Goal: Information Seeking & Learning: Learn about a topic

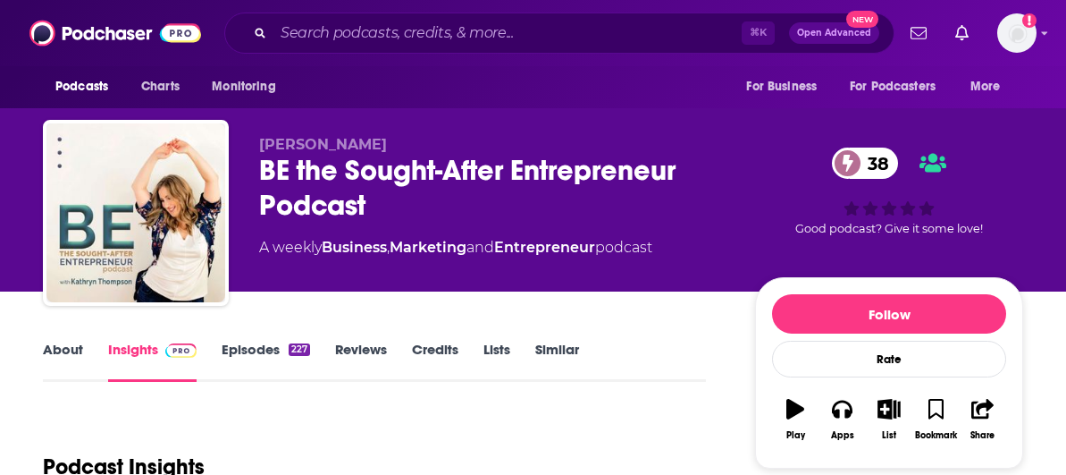
click at [447, 38] on input "Search podcasts, credits, & more..." at bounding box center [508, 33] width 468 height 29
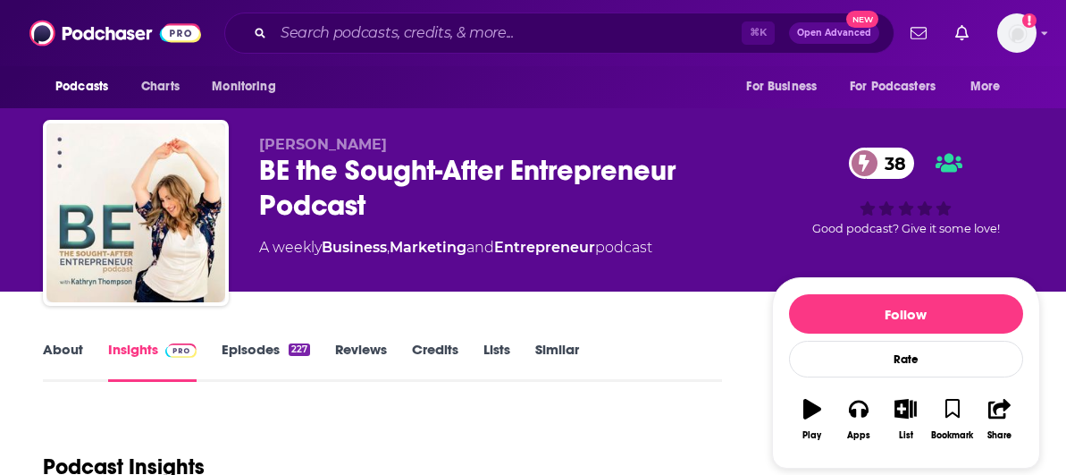
click at [447, 32] on input "Search podcasts, credits, & more..." at bounding box center [508, 33] width 468 height 29
type input "AI Haven’t a Clue podcast"
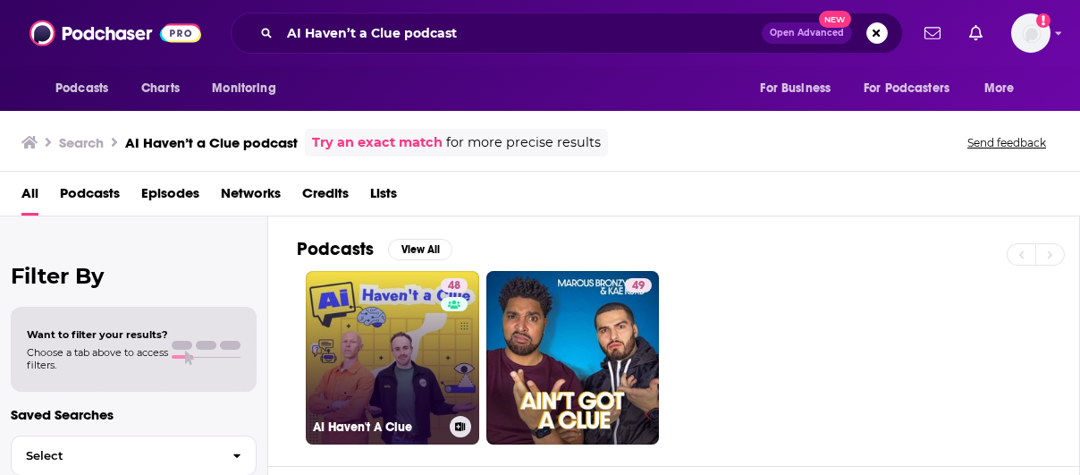
click at [409, 308] on link "48 AI Haven't A Clue" at bounding box center [392, 357] width 173 height 173
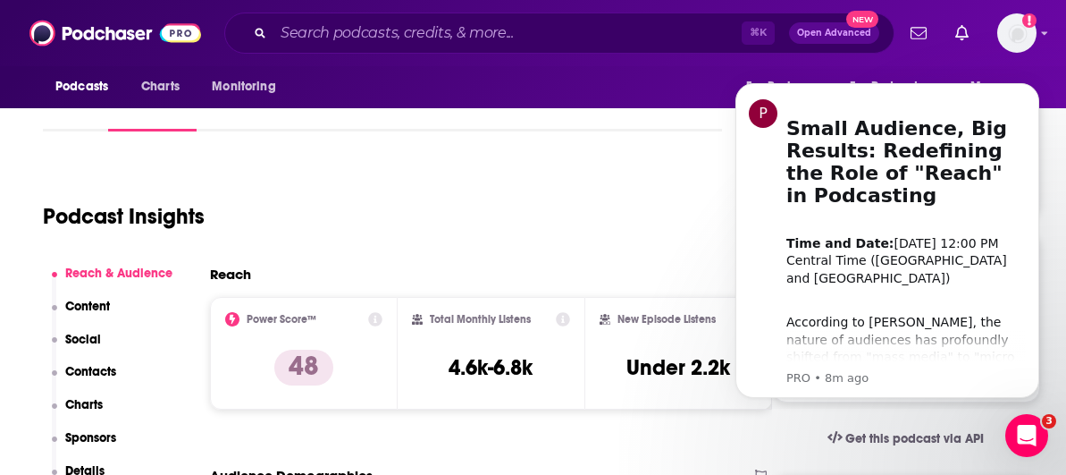
scroll to position [319, 0]
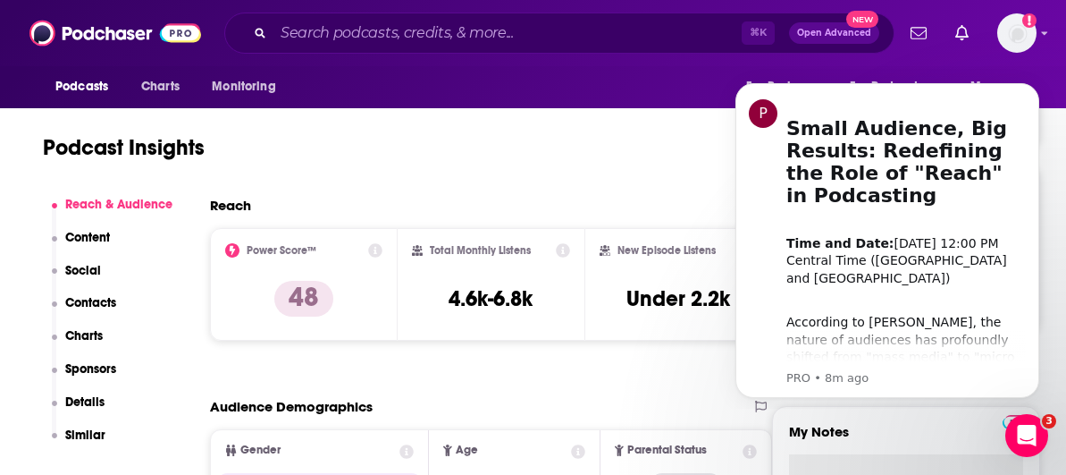
click at [505, 163] on div "Podcast Insights" at bounding box center [375, 136] width 665 height 91
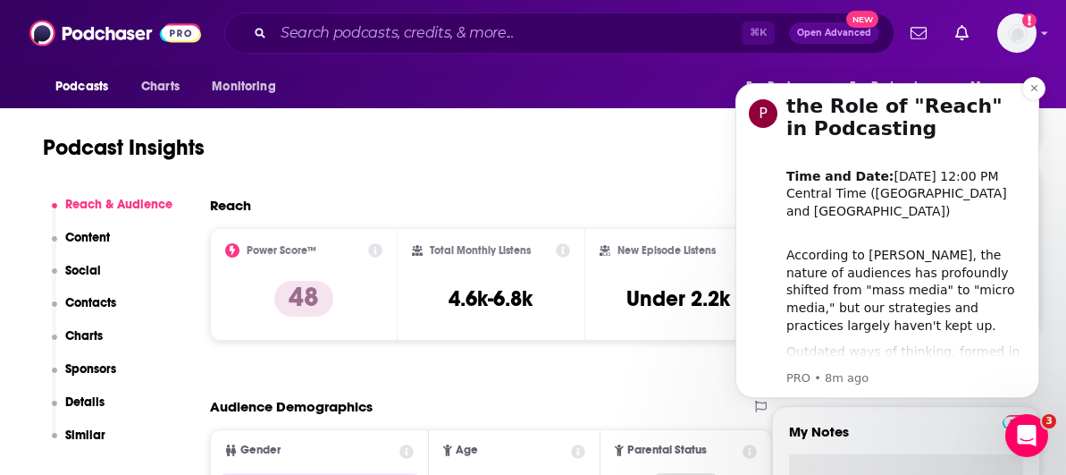
scroll to position [0, 0]
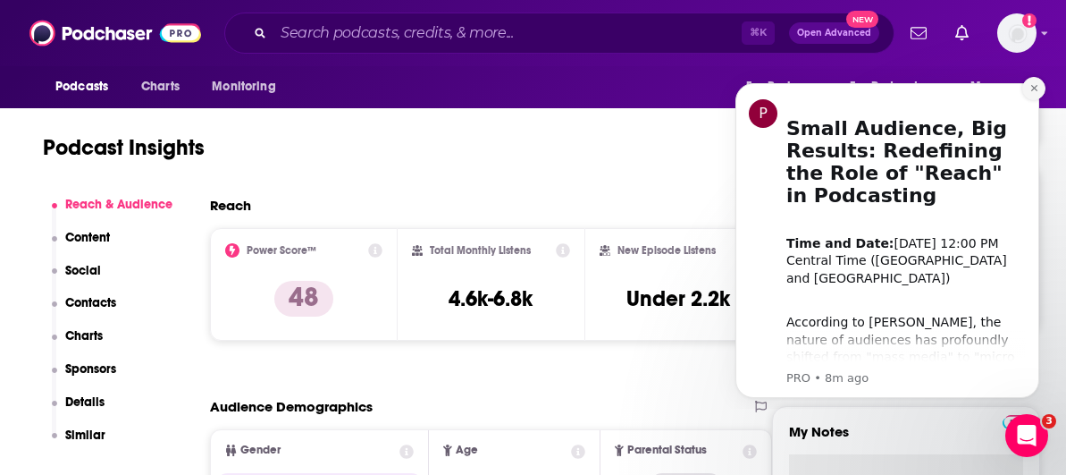
click at [1038, 86] on icon "Dismiss notification" at bounding box center [1035, 88] width 10 height 10
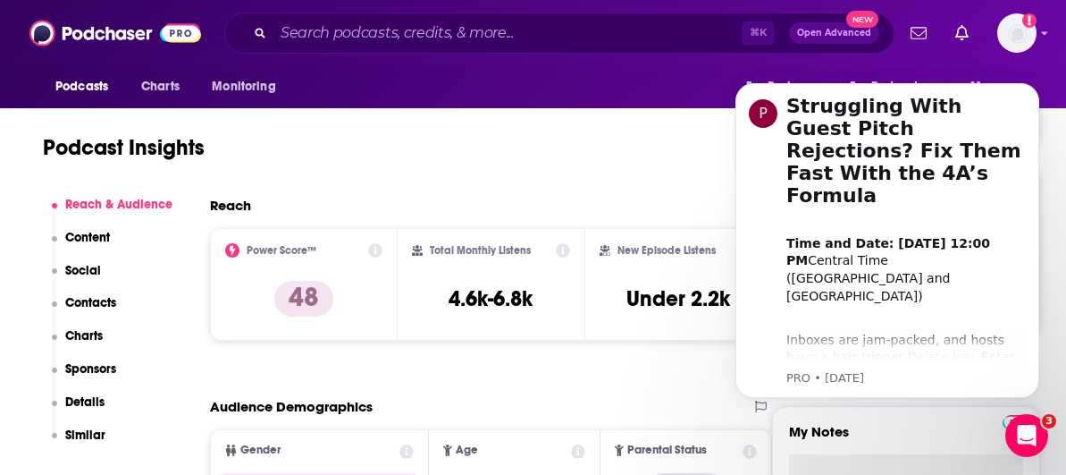
click at [1036, 86] on icon "Dismiss notification" at bounding box center [1034, 88] width 5 height 5
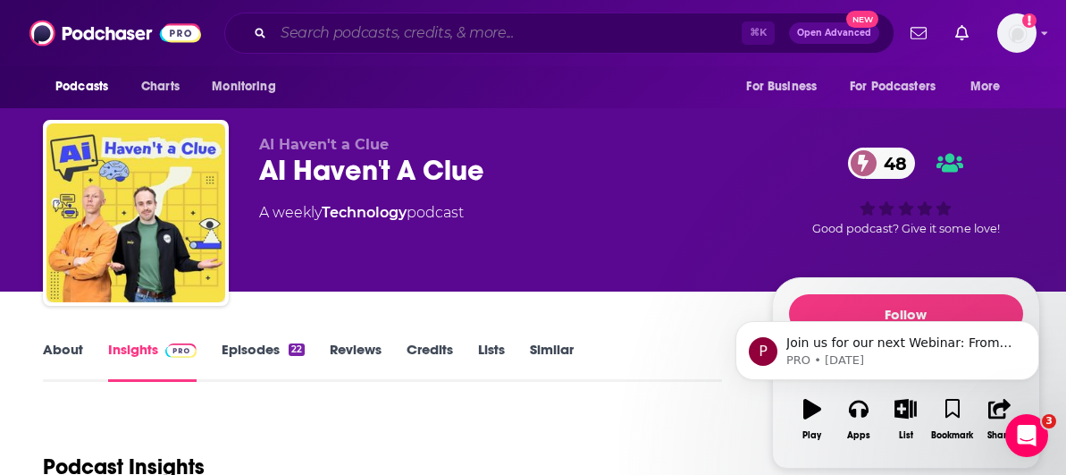
click at [373, 29] on input "Search podcasts, credits, & more..." at bounding box center [508, 33] width 468 height 29
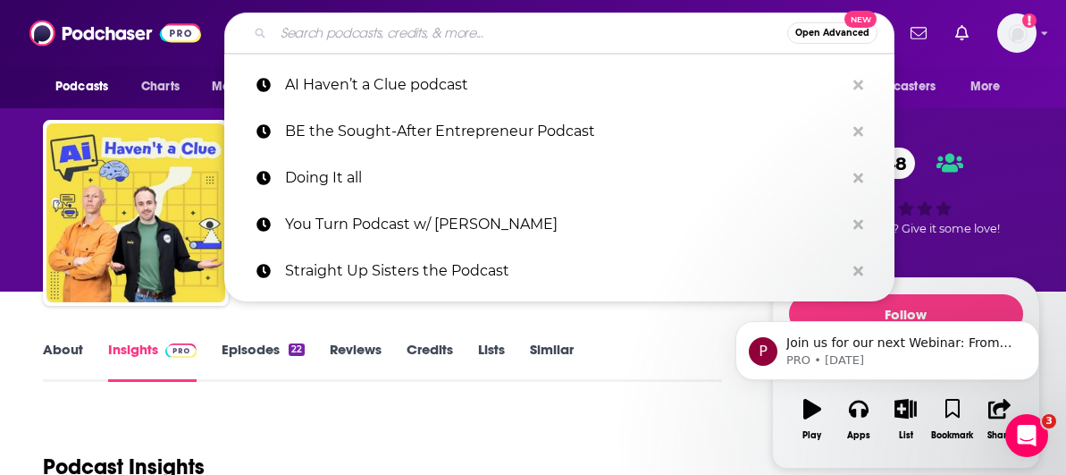
paste input "The Jōrni"
type input "The Jōrni"
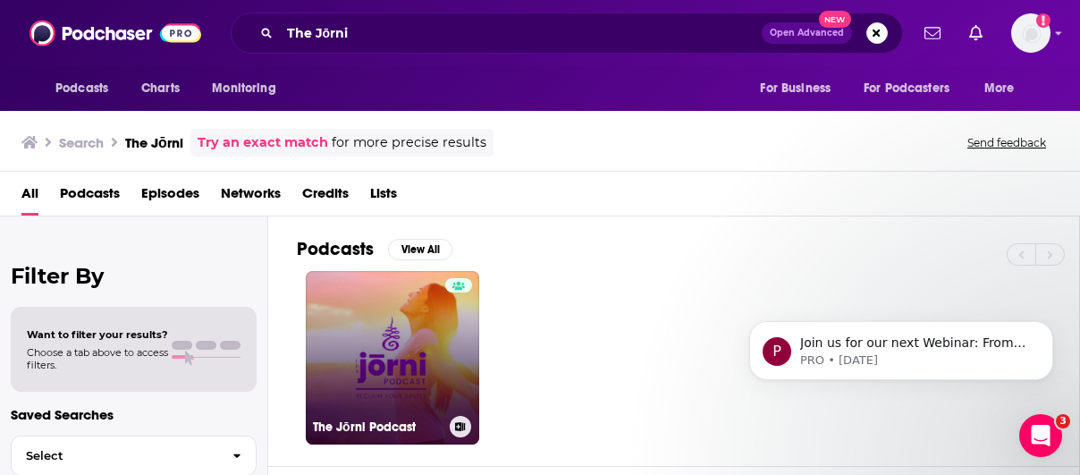
click at [416, 329] on link "The Jōrni Podcast" at bounding box center [392, 357] width 173 height 173
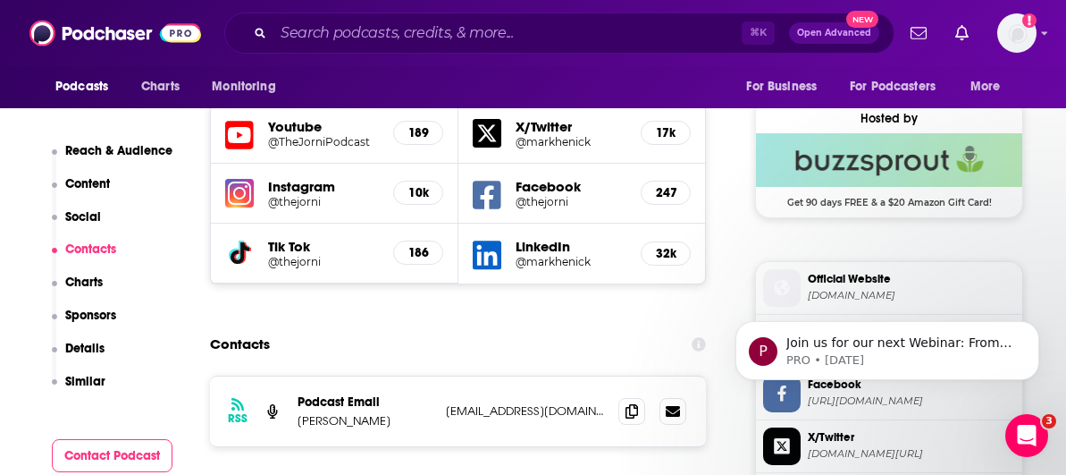
scroll to position [1272, 0]
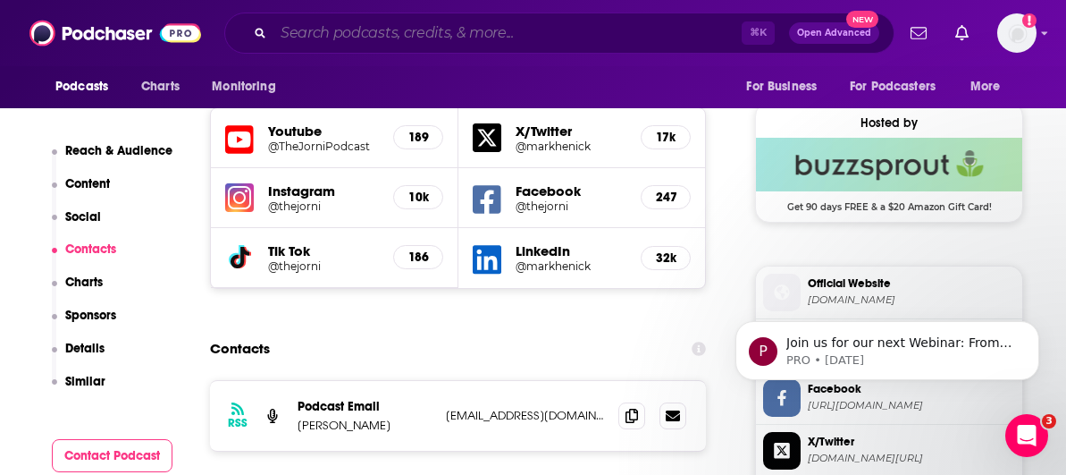
click at [418, 35] on input "Search podcasts, credits, & more..." at bounding box center [508, 33] width 468 height 29
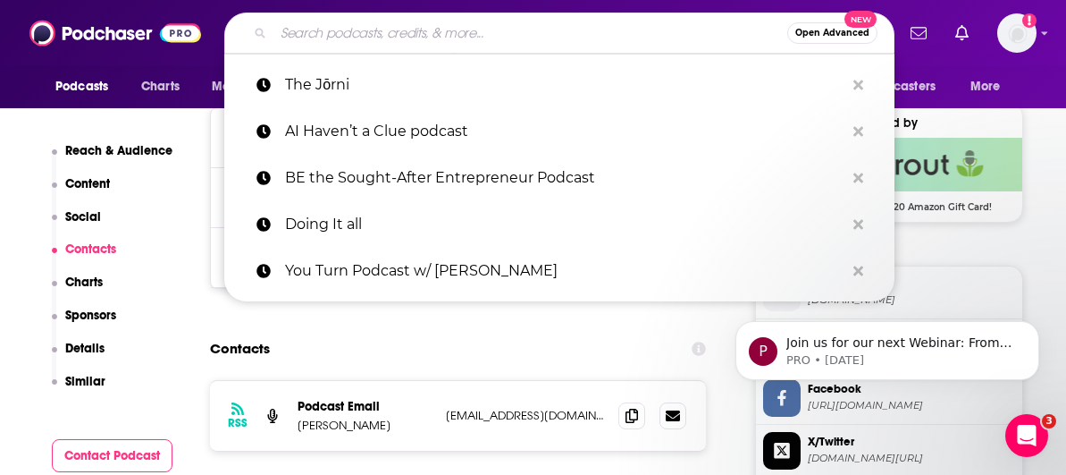
paste input "The Relationship Blueprint: Unlock Your Power of Connection"
type input "The Relationship Blueprint: Unlock Your Power of Connection"
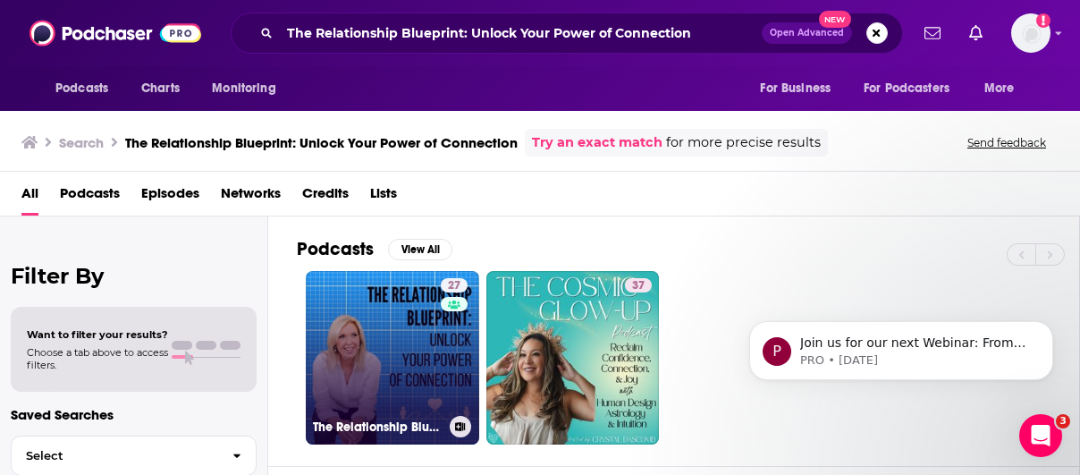
click at [433, 321] on link "27 The Relationship Blueprint: Unlock Your Power of Connection" at bounding box center [392, 357] width 173 height 173
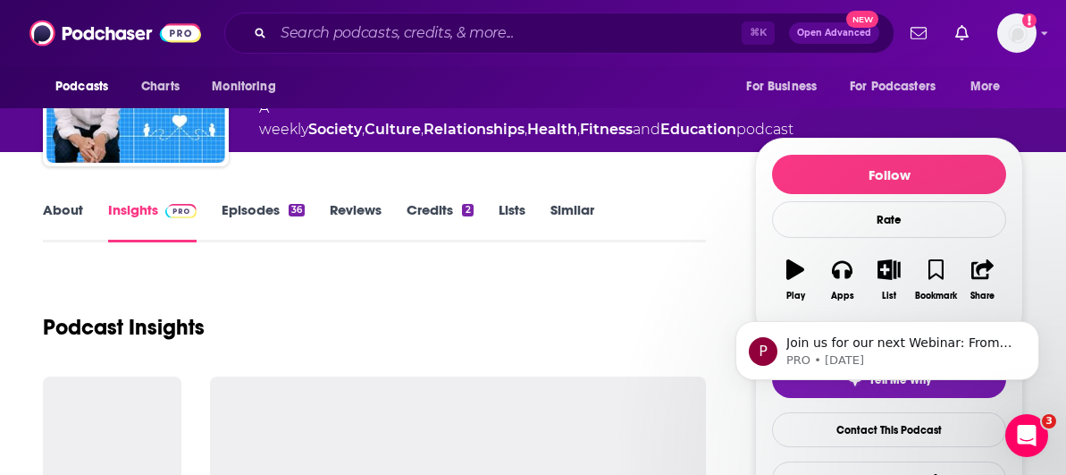
scroll to position [190, 0]
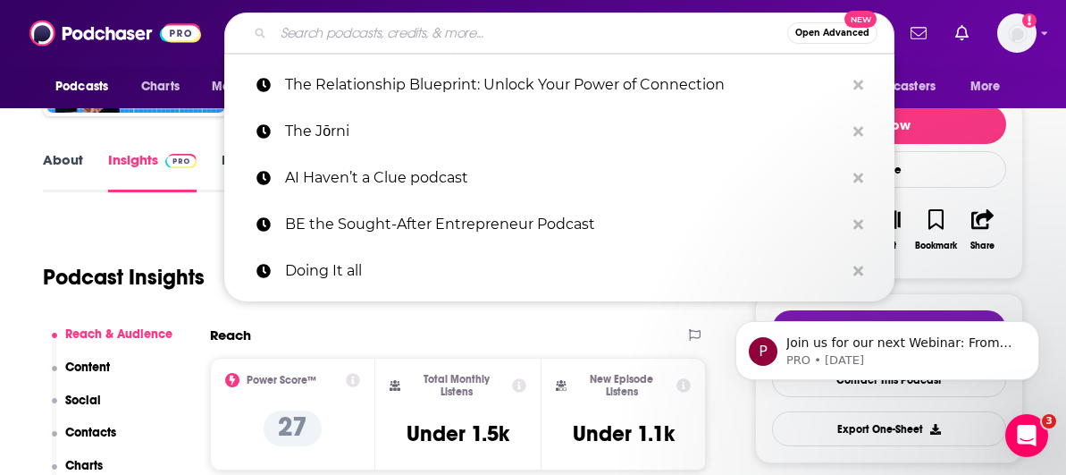
click at [358, 26] on input "Search podcasts, credits, & more..." at bounding box center [531, 33] width 514 height 29
paste input "BE the Sought-After Entrepreneur Podcast"
type input "BE the Sought-After Entrepreneur Podcast"
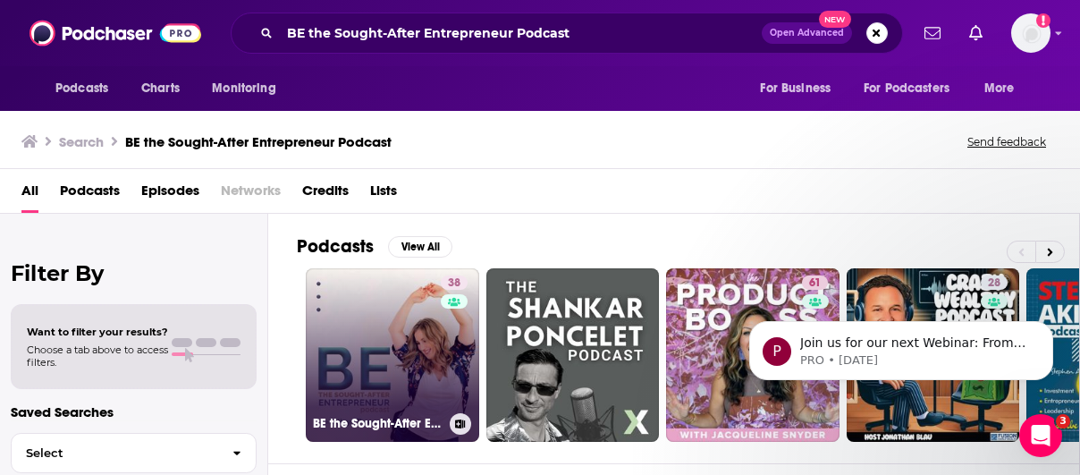
click at [371, 353] on link "38 BE the Sought-After Entrepreneur Podcast" at bounding box center [392, 354] width 173 height 173
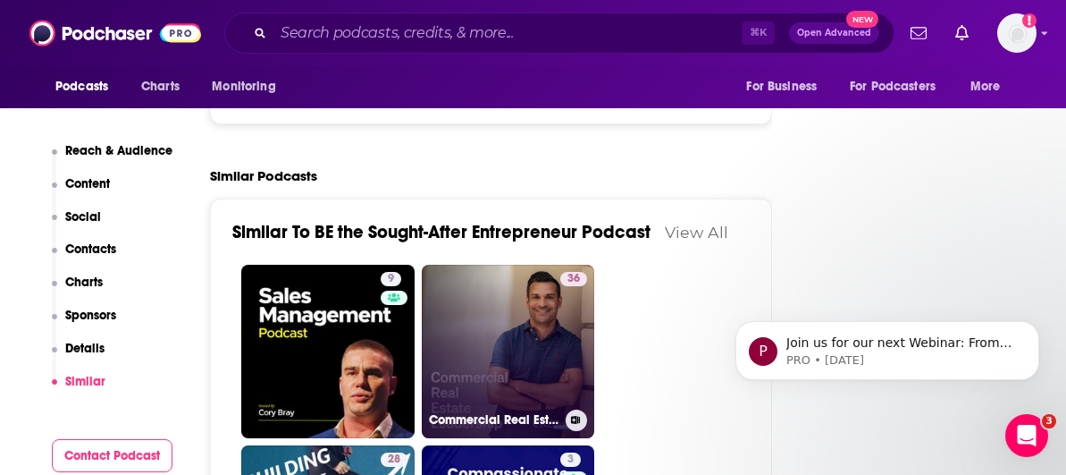
scroll to position [2313, 0]
